Goal: Transaction & Acquisition: Purchase product/service

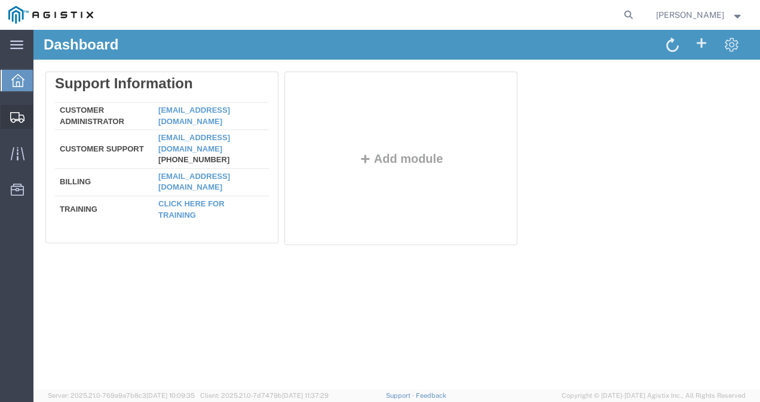
click at [41, 117] on span "Shipments" at bounding box center [37, 117] width 8 height 24
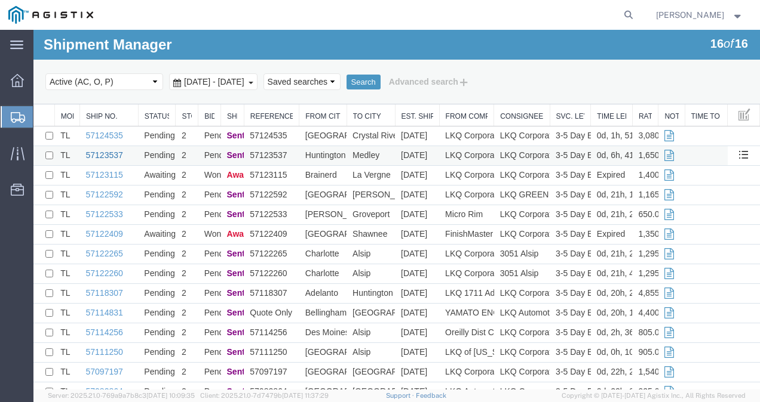
click at [100, 155] on link "57123537" at bounding box center [104, 155] width 37 height 10
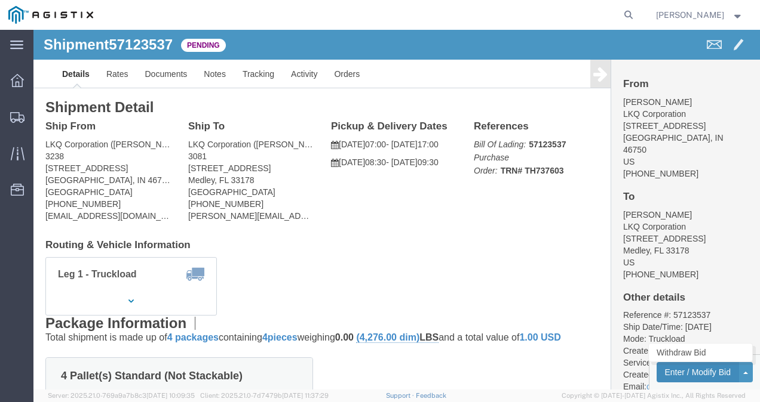
click button "Enter / Modify Bid"
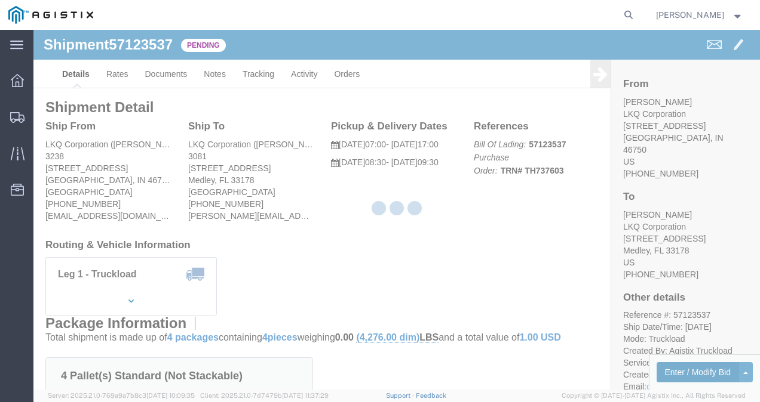
select select "4622"
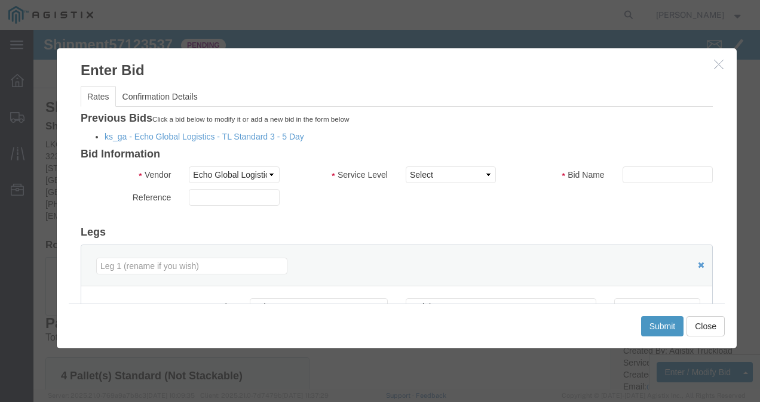
click li "ks_ga - Echo Global Logistics - TL Standard 3 - 5 Day"
click link "ks_ga - Echo Global Logistics - TL Standard 3 - 5 Day"
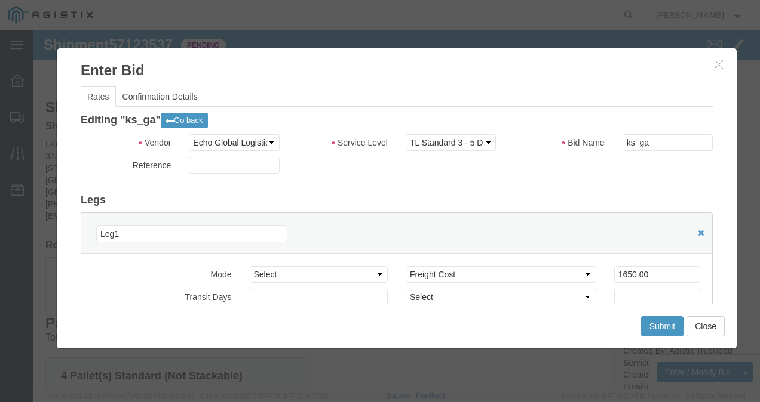
scroll to position [119, 0]
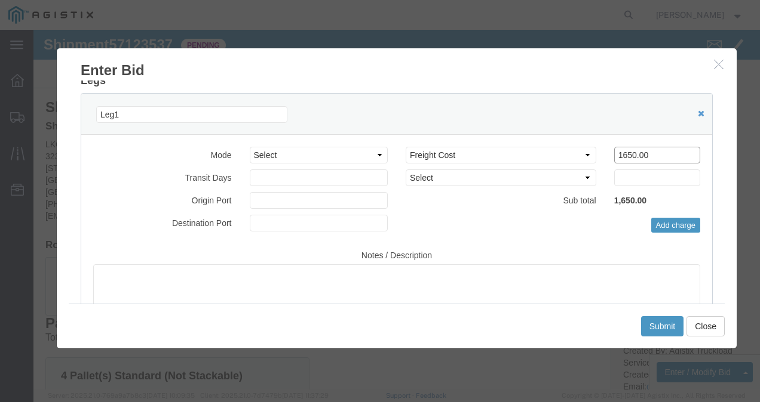
drag, startPoint x: 603, startPoint y: 129, endPoint x: 430, endPoint y: 128, distance: 173.2
click div "Select 2 Day Service 3 Axle Winch Truck 3 to 5 Day Service 96L Domestic Flat Ra…"
click input "1650.00"
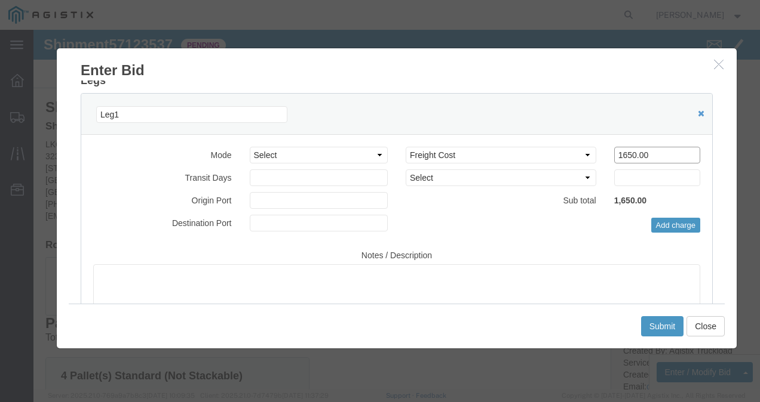
click input "1650.00"
type input "1485"
click button "Submit"
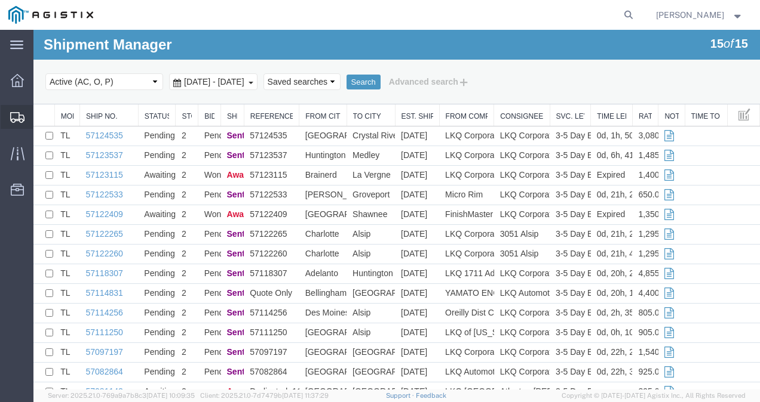
click at [41, 114] on span "Shipments" at bounding box center [37, 117] width 8 height 24
click at [103, 173] on link "57123115" at bounding box center [104, 175] width 37 height 10
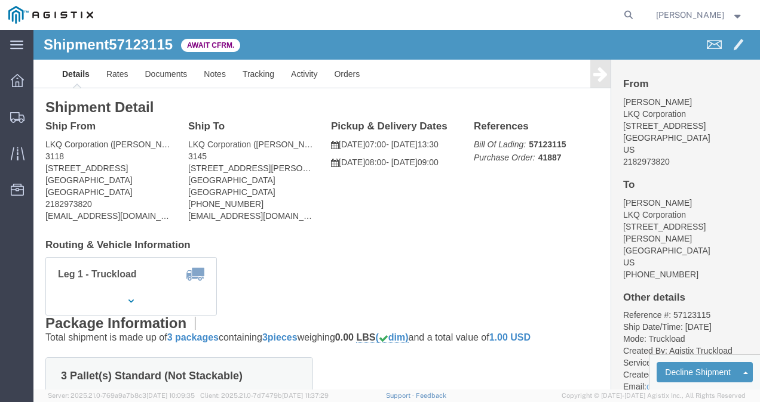
click div "Leg 1 - Truckload Vehicle 1: Standard Dry Van (53 Feet) Number of trucks: 1"
click link "Rates"
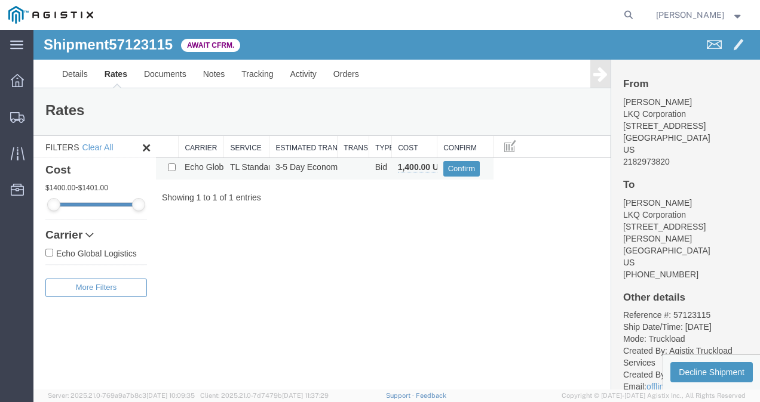
click at [467, 159] on td "Confirm" at bounding box center [465, 168] width 56 height 21
click at [460, 168] on button "Confirm" at bounding box center [461, 169] width 37 height 16
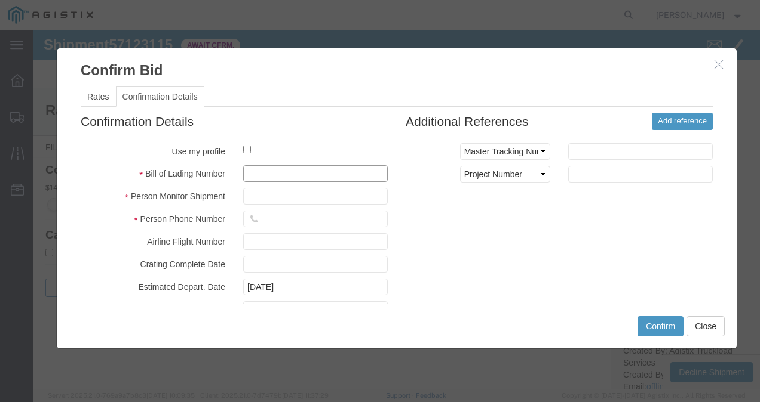
click at [268, 167] on input "text" at bounding box center [315, 173] width 145 height 17
type input "9821732198739798"
type input "9872139872387"
type input "98721937921873"
click at [546, 246] on div "Confirmation Details Use my profile Bill of Lading Number 9821732198739798 Pers…" at bounding box center [397, 252] width 650 height 279
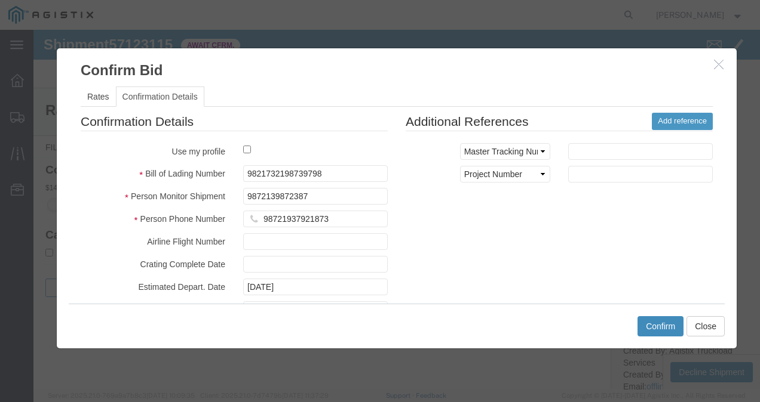
click at [655, 319] on button "Confirm" at bounding box center [660, 326] width 46 height 20
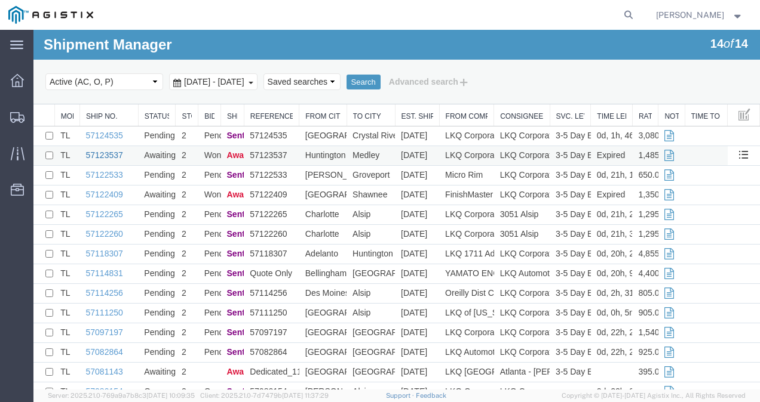
click at [103, 152] on link "57123537" at bounding box center [104, 155] width 37 height 10
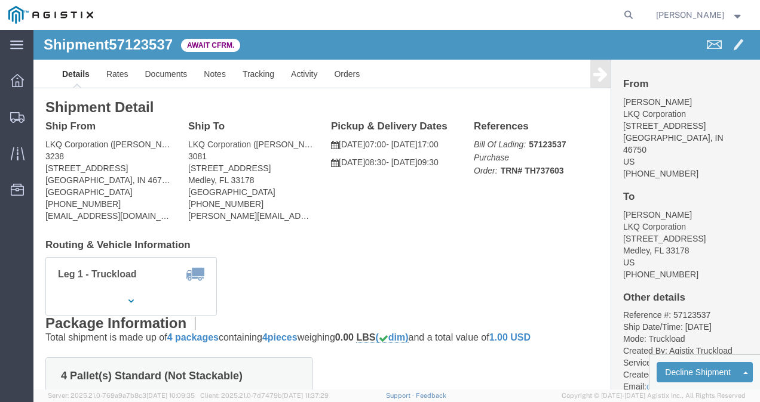
drag, startPoint x: 396, startPoint y: 233, endPoint x: 241, endPoint y: 158, distance: 172.3
click div "Leg 1 - Truckload Vehicle 1: Standard Dry Van (53 Feet) Number of trucks: 1"
click link "Rates"
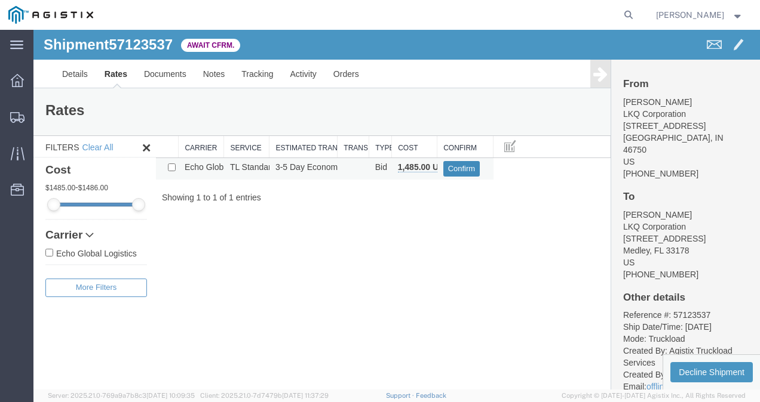
click at [465, 171] on button "Confirm" at bounding box center [461, 169] width 37 height 16
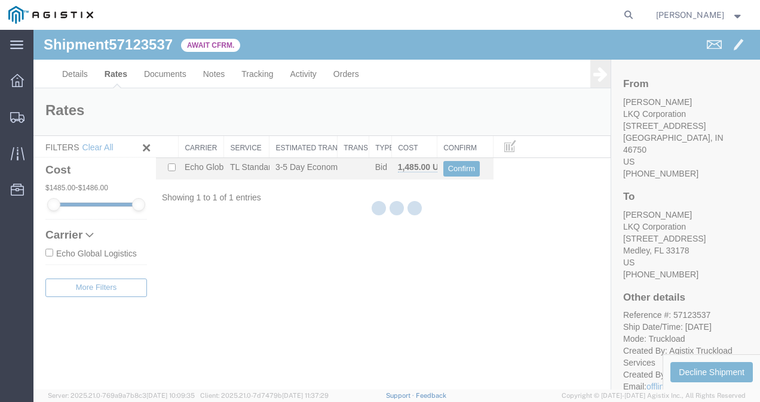
click at [459, 166] on div at bounding box center [396, 210] width 726 height 360
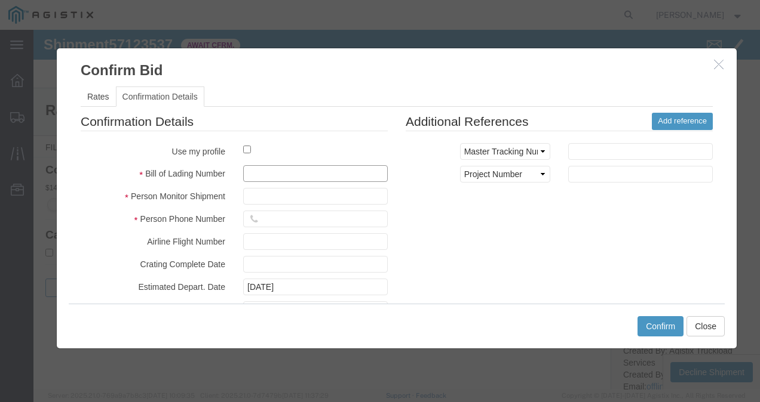
click at [302, 179] on input "text" at bounding box center [315, 173] width 145 height 17
type input "982173982173987198"
type input "987239879879879"
type input "7219837213987"
click at [528, 263] on div "Confirmation Details Use my profile Bill of Lading Number 982173982173987198 Pe…" at bounding box center [397, 252] width 650 height 279
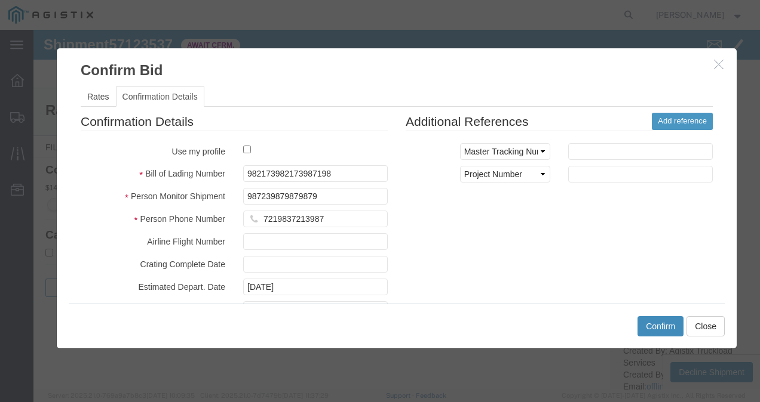
click at [677, 325] on button "Confirm" at bounding box center [660, 326] width 46 height 20
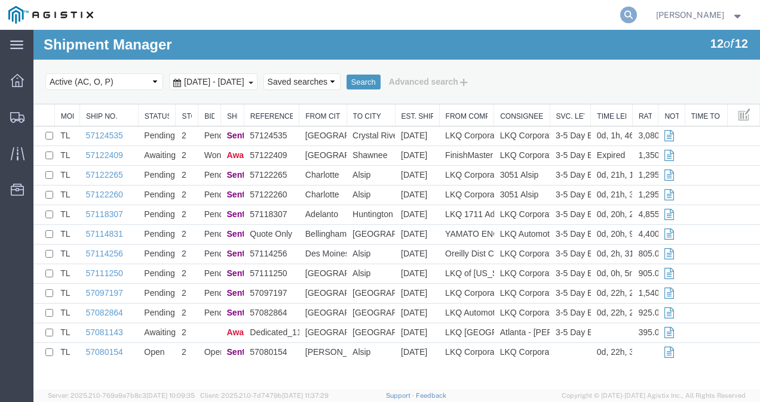
click at [637, 19] on icon at bounding box center [628, 15] width 17 height 17
paste input "57124535"
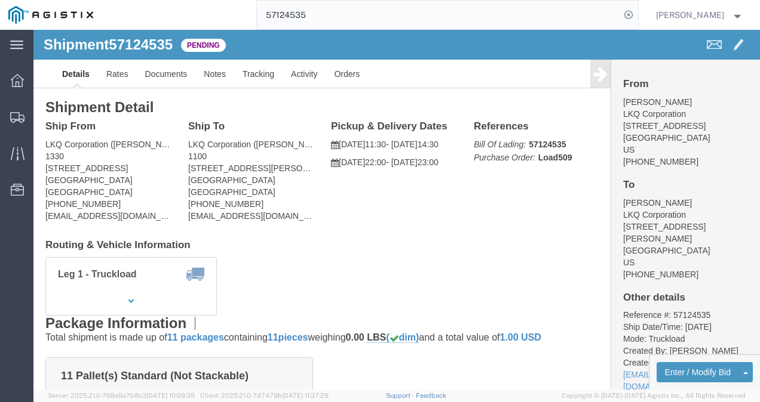
click div "Leg 1 - Truckload Vehicle 1: Standard Dry Van (53 Feet) Number of trucks: 1"
click link "Rates"
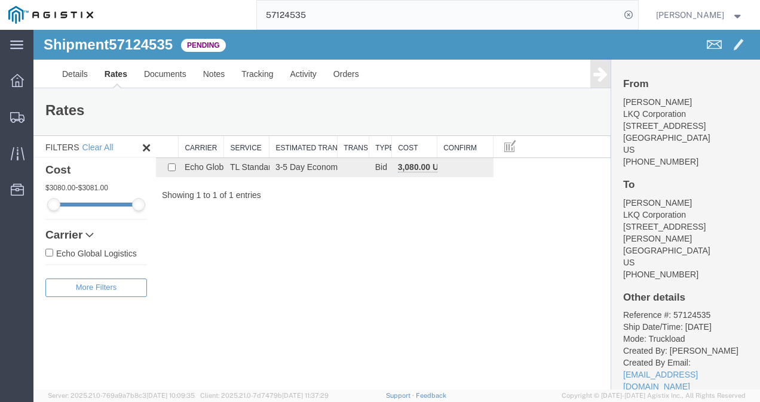
click at [357, 260] on div "Shipment 57124535 1 of 1 Pending Details Rates Documents Notes Tracking Activit…" at bounding box center [396, 210] width 726 height 360
click at [333, 235] on div "Shipment 57124535 1 of 1 Pending Details Rates Documents Notes Tracking Activit…" at bounding box center [396, 210] width 726 height 360
click at [38, 105] on span "Shipments" at bounding box center [37, 117] width 8 height 24
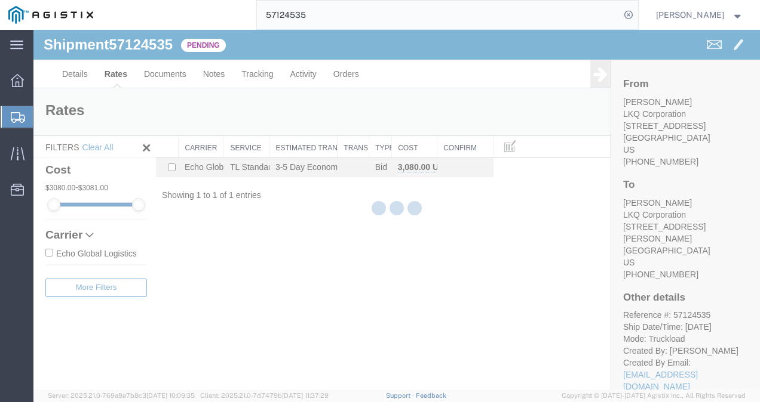
drag, startPoint x: 399, startPoint y: 238, endPoint x: 456, endPoint y: 377, distance: 150.3
click at [412, 265] on div at bounding box center [396, 210] width 726 height 360
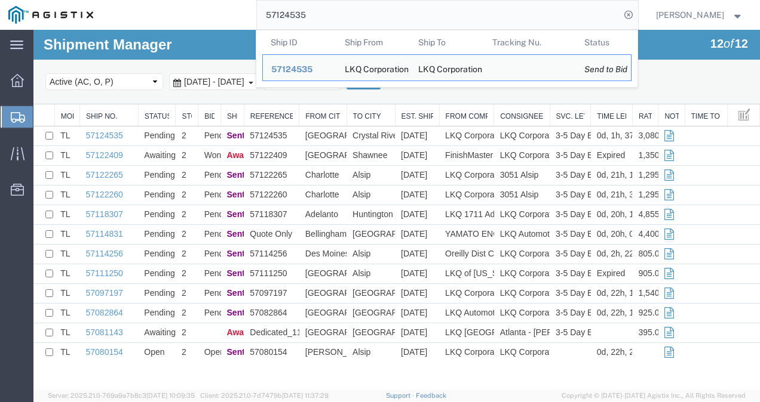
click at [401, 11] on input "57124535" at bounding box center [438, 15] width 363 height 29
paste input "12437"
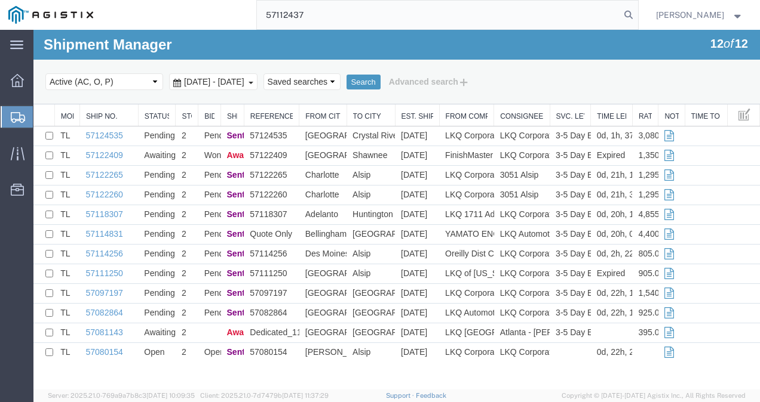
type input "57112437"
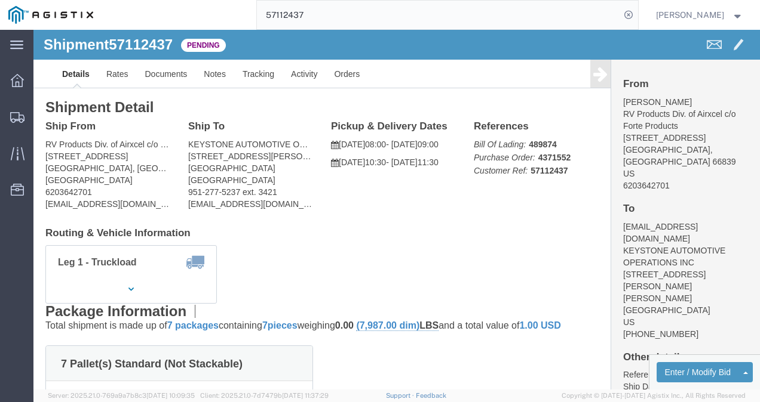
click h4 "Routing & Vehicle Information"
click button "Enter / Modify Bid"
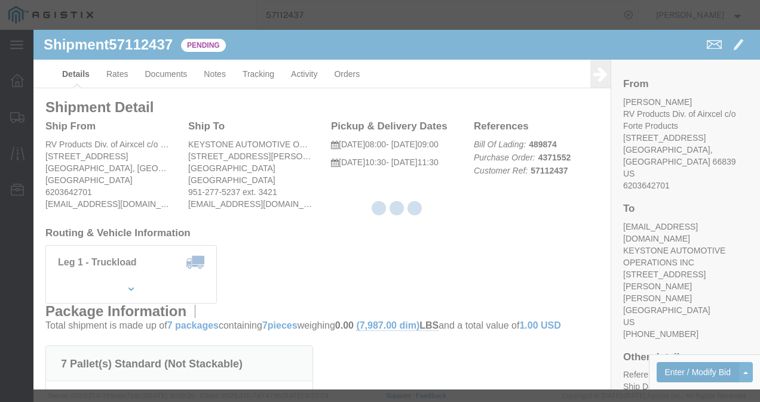
select select "4622"
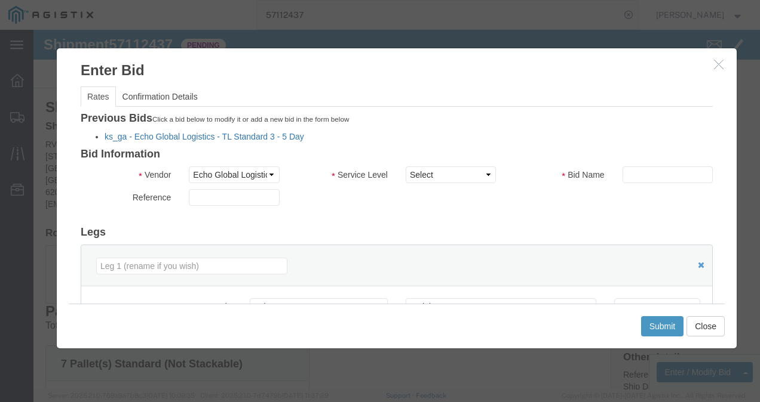
click link "ks_ga - Echo Global Logistics - TL Standard 3 - 5 Day"
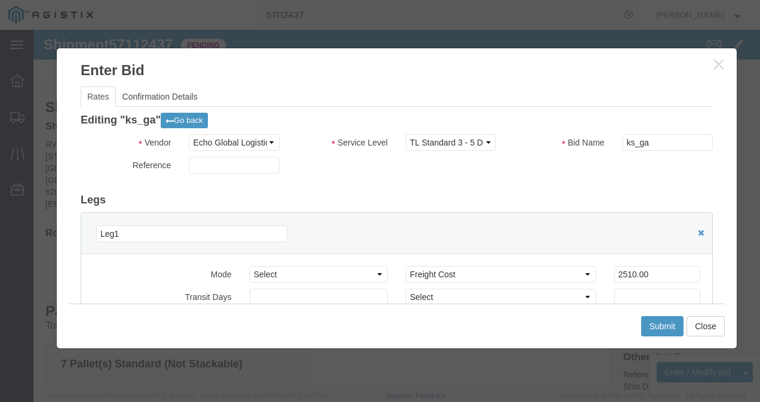
scroll to position [60, 0]
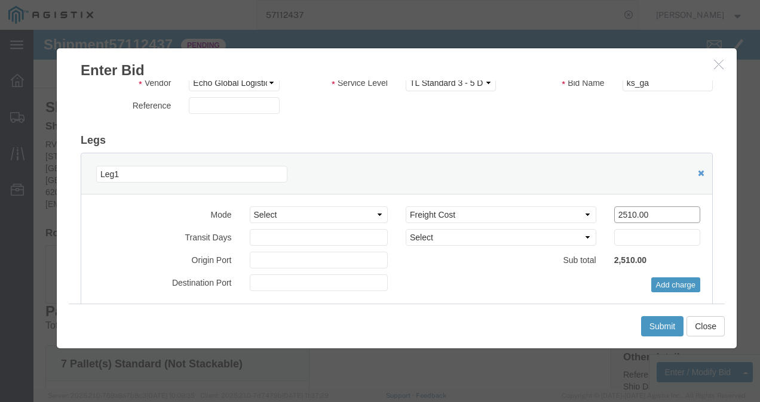
drag, startPoint x: 613, startPoint y: 185, endPoint x: 404, endPoint y: 171, distance: 209.5
click div "Mode Select Air Less than Truckload Multi-Leg Ocean Freight Rail Small Parcel T…"
type input "2175"
click button "Submit"
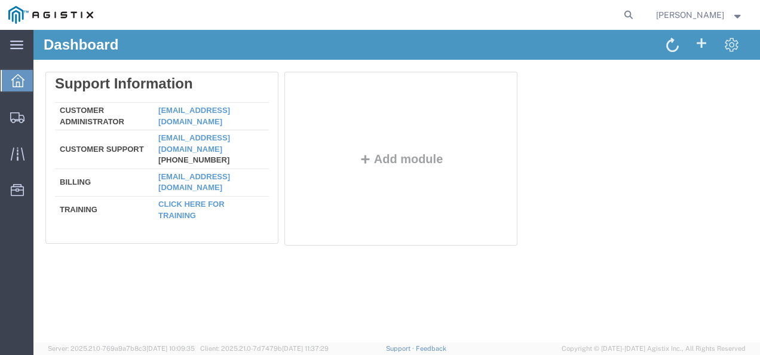
drag, startPoint x: 696, startPoint y: 122, endPoint x: 671, endPoint y: 67, distance: 60.4
click at [696, 122] on div "Delete Support Information Customer Administrator custadmin@agistix.com Custome…" at bounding box center [396, 161] width 702 height 179
click at [637, 11] on icon at bounding box center [628, 15] width 17 height 17
paste input "57112437"
type input "57112437"
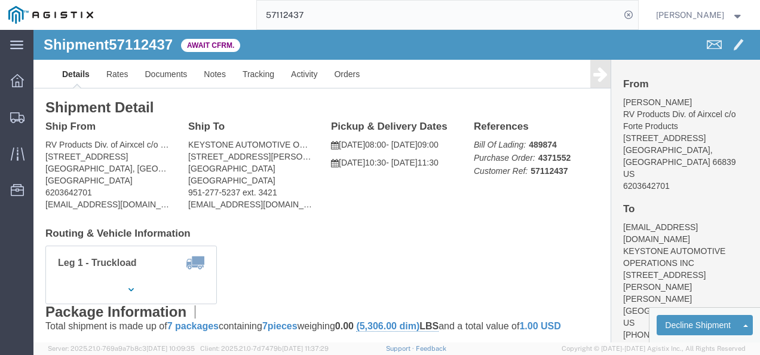
drag, startPoint x: 265, startPoint y: 207, endPoint x: 123, endPoint y: 63, distance: 201.8
click h4 "Routing & Vehicle Information"
click span "57112437"
copy span "57112437"
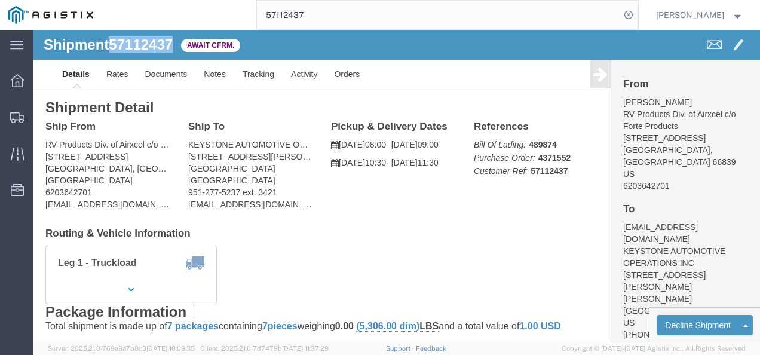
click div "Ship From RV Products Div. of Airxcel c/o Forte Products (Sarah Thomas) 1290 10…"
click div "References Bill Of Lading: 489874 Purchase Order: 4371552 Customer Ref: 5711243…"
click b "489874"
click h4 "Routing & Vehicle Information"
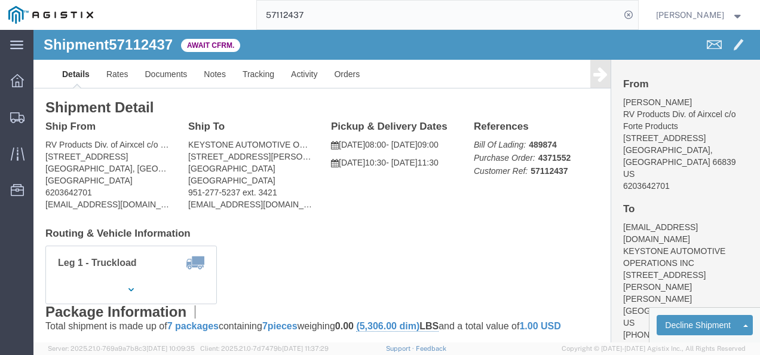
drag, startPoint x: 389, startPoint y: 214, endPoint x: 319, endPoint y: 180, distance: 78.0
click div "Shipment Detail Ship From RV Products Div. of Airxcel c/o Forte Products (Sarah…"
click link "Rates"
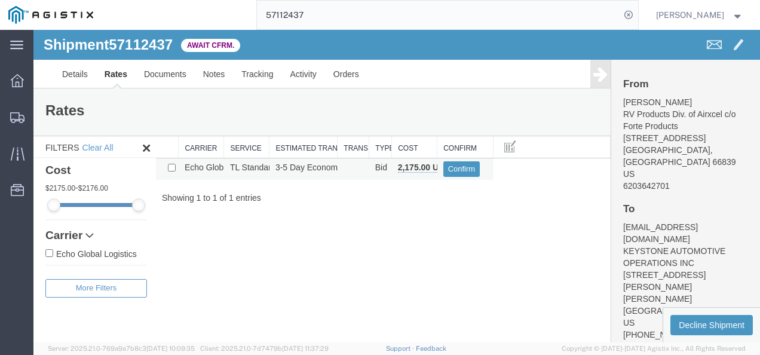
click at [402, 266] on div "Shipment 57112437 1 of 1 Await Cfrm. Details Rates Documents Notes Tracking Act…" at bounding box center [396, 186] width 726 height 312
click at [152, 45] on span "57112437" at bounding box center [141, 44] width 64 height 16
copy span "57112437"
click at [244, 260] on div "Shipment 57112437 1 of 1 Await Cfrm. Details Rates Documents Notes Tracking Act…" at bounding box center [396, 186] width 726 height 312
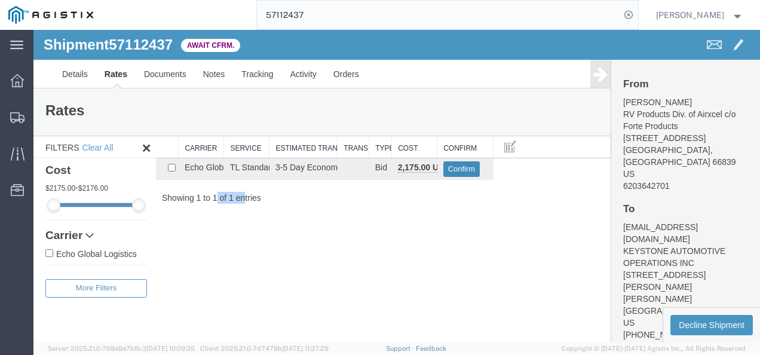
click at [455, 161] on button "Confirm" at bounding box center [461, 169] width 37 height 16
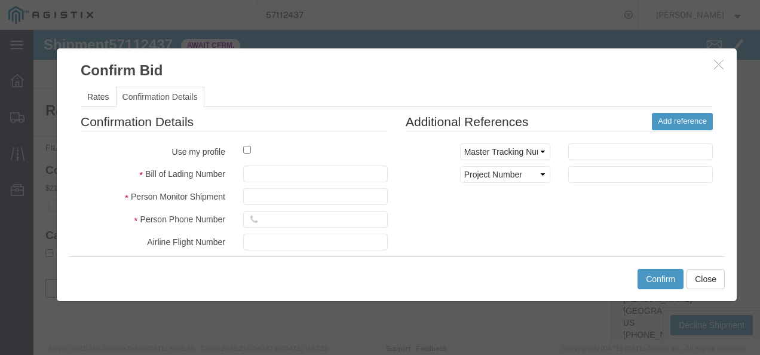
click at [331, 159] on fieldset "Confirmation Details Use my profile Bill of Lading Number Person Monitor Shipme…" at bounding box center [234, 252] width 307 height 279
click at [328, 171] on input "text" at bounding box center [315, 173] width 145 height 17
type input "18273217389798"
type input "9872139871297"
type input "9872198372987"
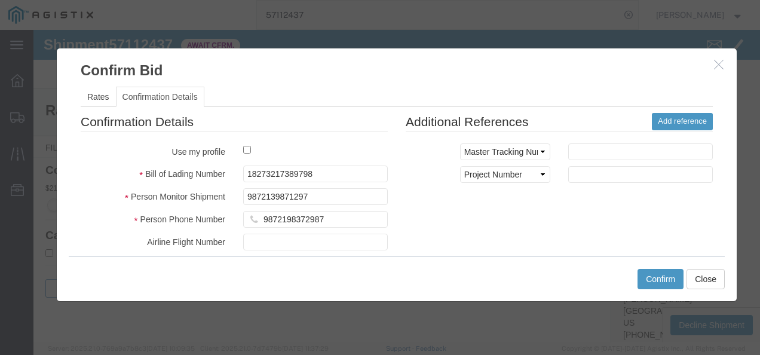
click at [611, 306] on div at bounding box center [396, 186] width 726 height 312
click at [643, 271] on button "Confirm" at bounding box center [660, 279] width 46 height 20
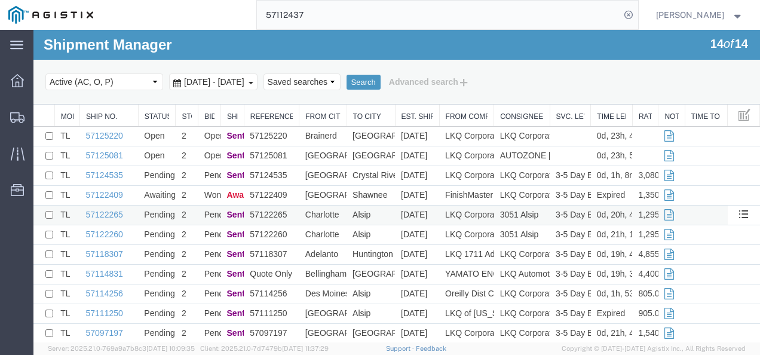
click at [373, 214] on td "Alsip" at bounding box center [370, 215] width 48 height 20
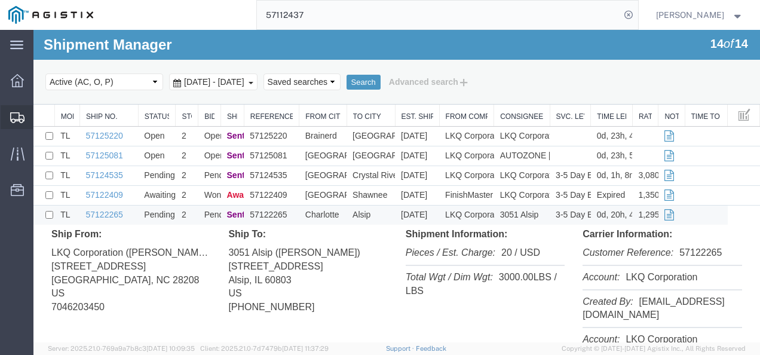
click at [41, 115] on span "Shipments" at bounding box center [37, 117] width 8 height 24
click at [42, 113] on span "Shipments" at bounding box center [38, 117] width 10 height 24
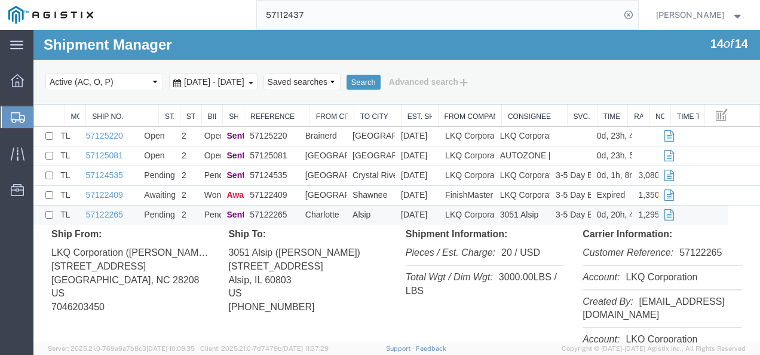
click at [42, 106] on span "Shipments" at bounding box center [38, 117] width 10 height 24
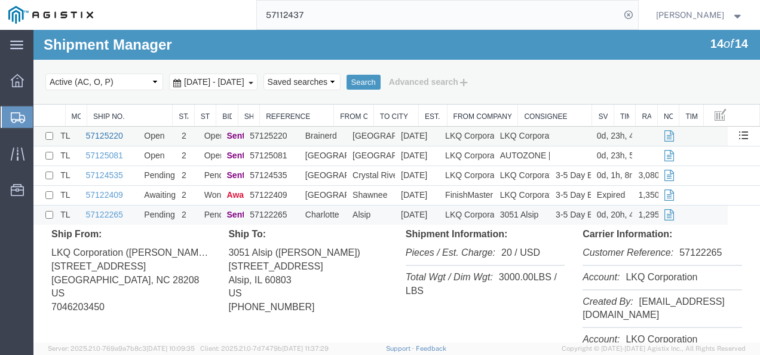
click at [111, 133] on link "57125220" at bounding box center [104, 136] width 37 height 10
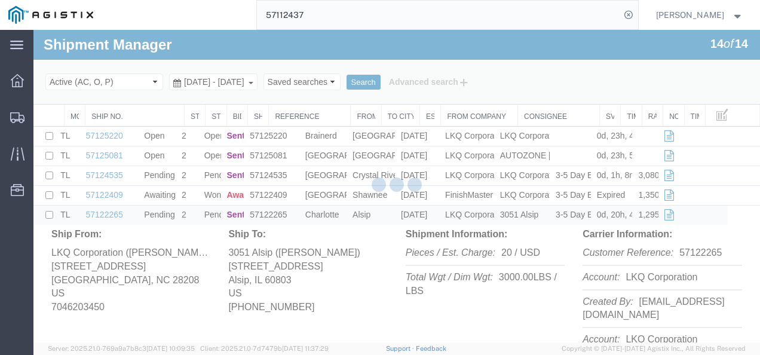
click at [64, 108] on div at bounding box center [396, 186] width 726 height 312
click at [66, 113] on div at bounding box center [396, 186] width 726 height 312
click at [53, 119] on div at bounding box center [396, 186] width 726 height 312
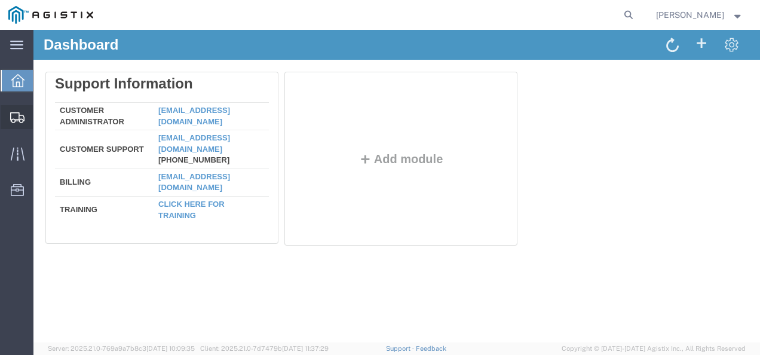
click at [41, 117] on span "Shipments" at bounding box center [37, 117] width 8 height 24
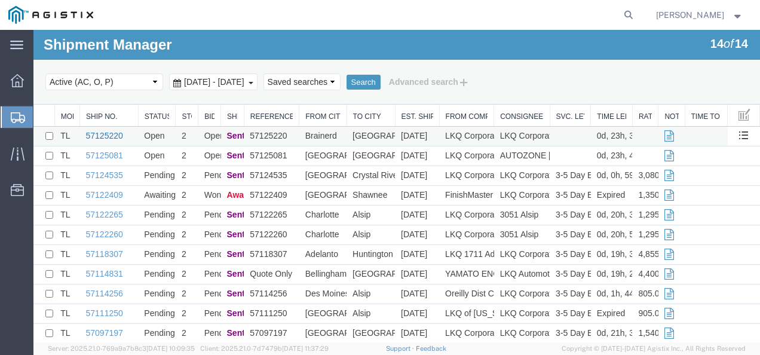
click at [107, 134] on link "57125220" at bounding box center [104, 136] width 37 height 10
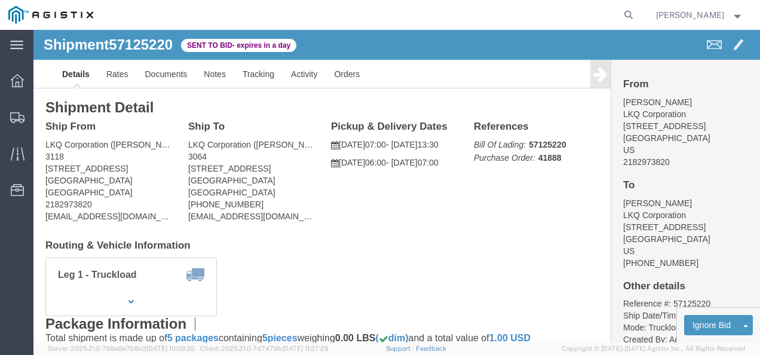
click h4 "Routing & Vehicle Information"
click div "Shipment Detail Ship From LKQ Corporation ([PERSON_NAME]) 3118 [STREET_ADDRESS]…"
click h4 "Routing & Vehicle Information"
click link "Rates"
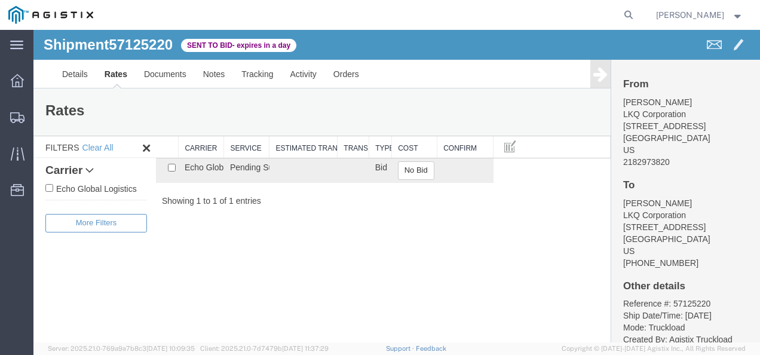
drag, startPoint x: 354, startPoint y: 298, endPoint x: 414, endPoint y: 223, distance: 96.0
click at [355, 298] on div "Shipment 57125220 1 of 1 Sent to Bid - expires in a day Details Rates Documents…" at bounding box center [396, 186] width 726 height 312
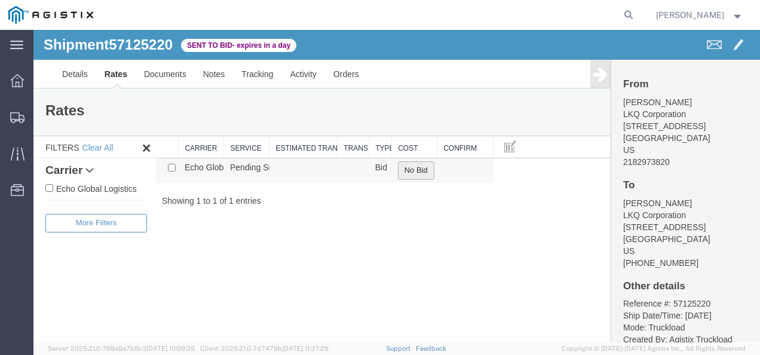
click at [417, 170] on button "No Bid" at bounding box center [416, 170] width 36 height 19
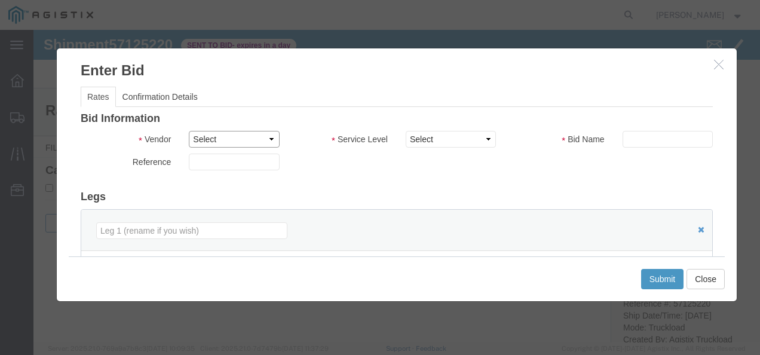
drag, startPoint x: 226, startPoint y: 135, endPoint x: 232, endPoint y: 146, distance: 12.6
click at [226, 135] on select "Select Echo Global Logistics" at bounding box center [234, 139] width 90 height 17
select select "4622"
click at [189, 131] on select "Select Echo Global Logistics" at bounding box center [234, 139] width 90 height 17
click at [460, 131] on select "Select Guaranteed Next Day LTL Standard 3-5 Day Rail TL Standard 3 - 5 Day" at bounding box center [450, 139] width 90 height 17
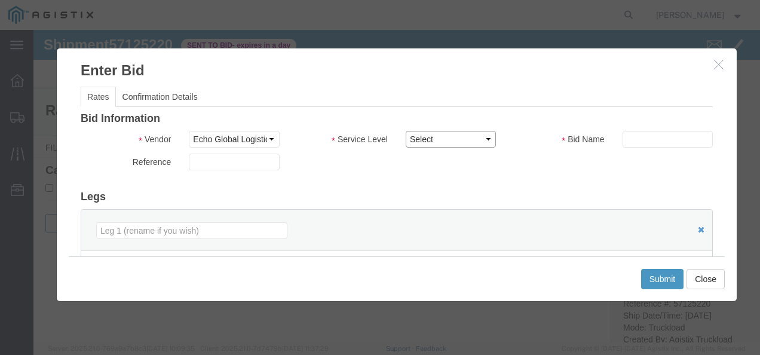
select select "13989"
click at [405, 131] on select "Select Guaranteed Next Day LTL Standard 3-5 Day Rail TL Standard 3 - 5 Day" at bounding box center [450, 139] width 90 height 17
drag, startPoint x: 613, startPoint y: 182, endPoint x: 661, endPoint y: 173, distance: 48.6
click at [619, 182] on div "Bid Information Vendor Select Echo Global Logistics Service Level Select Guaran…" at bounding box center [397, 307] width 632 height 389
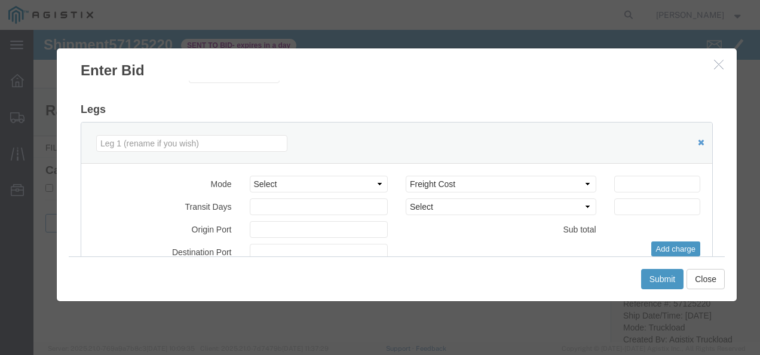
scroll to position [119, 0]
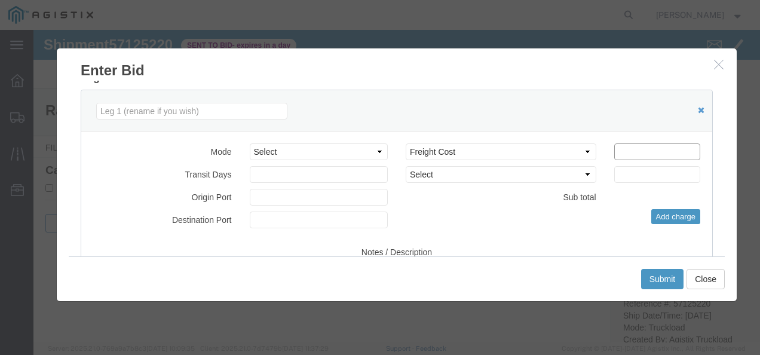
click at [660, 145] on input "number" at bounding box center [657, 151] width 86 height 17
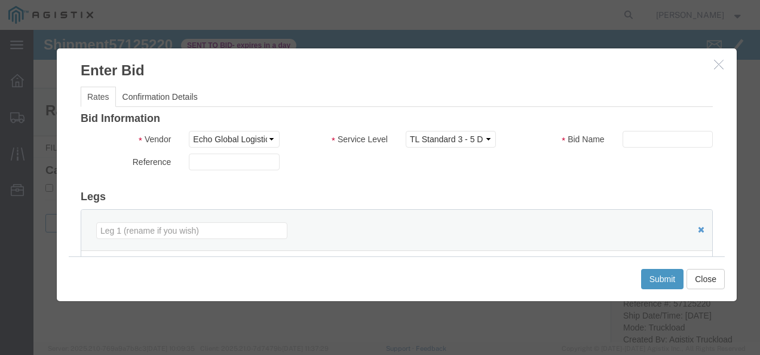
type input "2100"
click at [641, 137] on input "text" at bounding box center [667, 139] width 90 height 17
type input "mnga"
click at [668, 282] on button "Submit" at bounding box center [662, 279] width 43 height 20
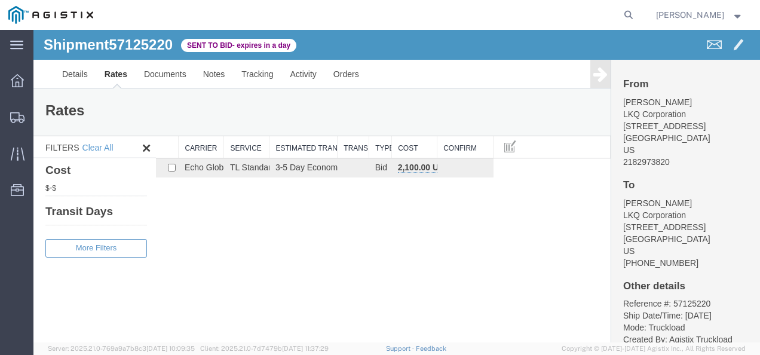
drag, startPoint x: 398, startPoint y: 205, endPoint x: 384, endPoint y: 201, distance: 14.9
click at [395, 204] on div "Shipment 57125220 1 of 1 Sent to Bid - expires in a day Details Rates Documents…" at bounding box center [396, 186] width 726 height 312
click at [41, 115] on span "Shipments" at bounding box center [37, 117] width 8 height 24
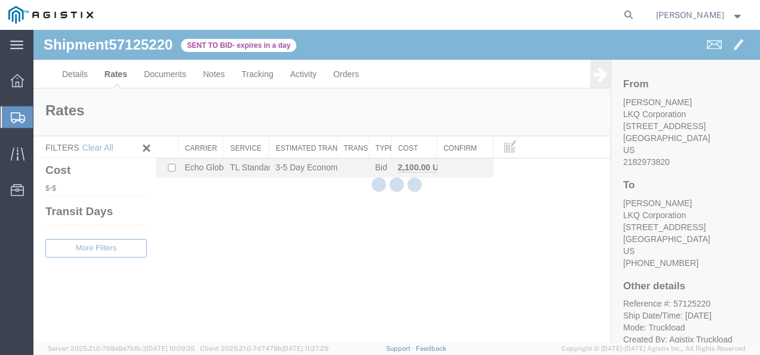
click at [461, 235] on div at bounding box center [396, 186] width 726 height 312
